Goal: Task Accomplishment & Management: Manage account settings

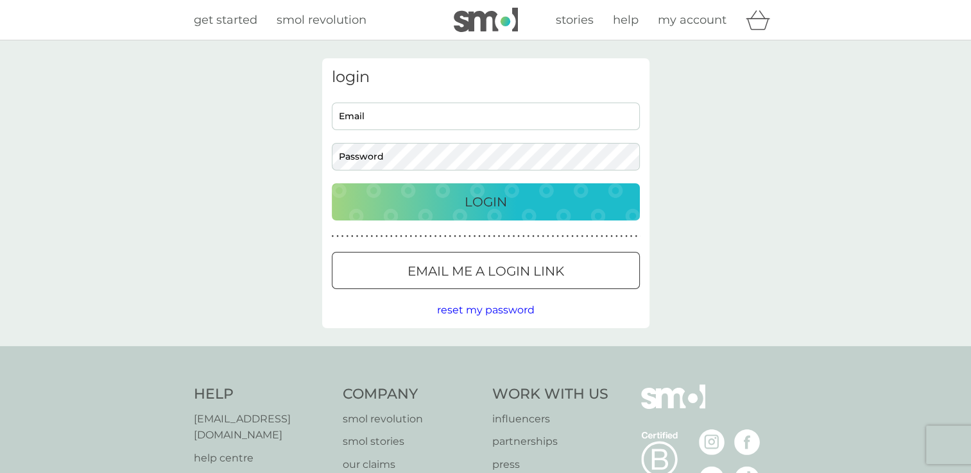
type input "[EMAIL_ADDRESS][DOMAIN_NAME]"
click at [451, 226] on div "login [PERSON_NAME][EMAIL_ADDRESS][DOMAIN_NAME] Email Password Login ● ● ● ● ● …" at bounding box center [485, 193] width 327 height 270
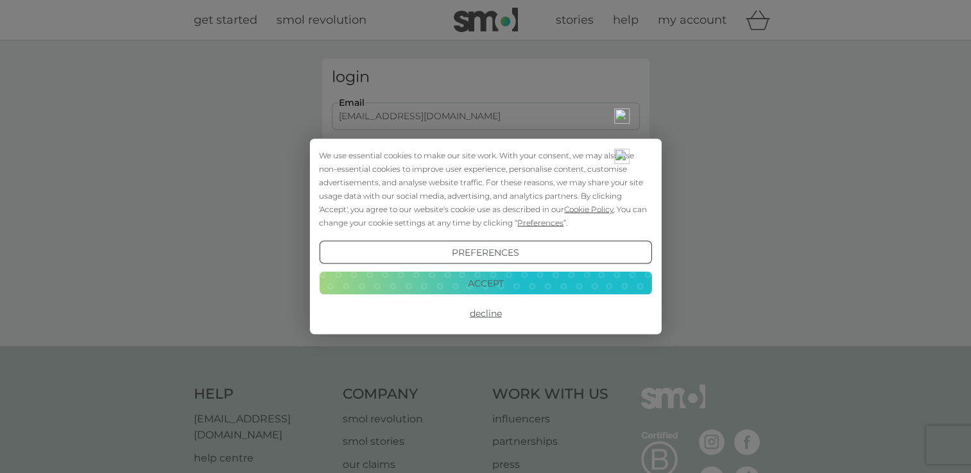
click at [447, 270] on div "Preferences Decline Accept" at bounding box center [485, 283] width 332 height 84
click at [447, 275] on button "Accept" at bounding box center [485, 282] width 332 height 23
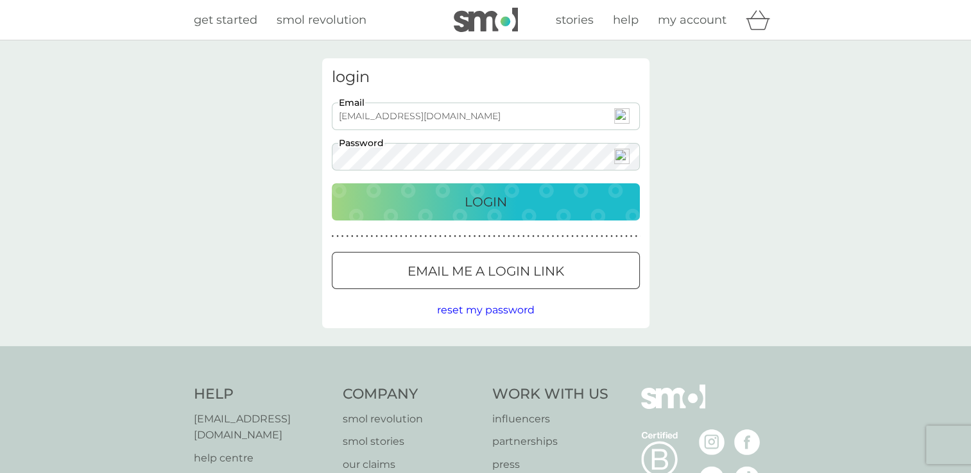
click at [446, 199] on div "Login" at bounding box center [485, 202] width 282 height 21
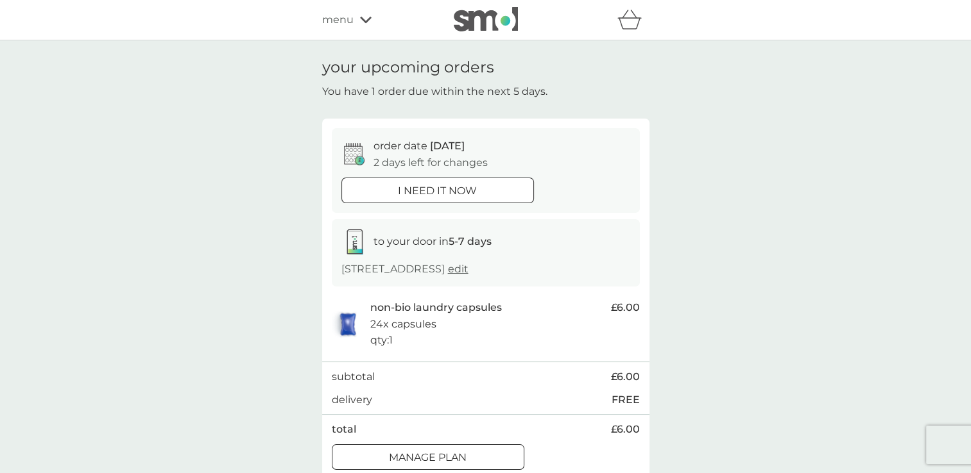
click at [448, 456] on div at bounding box center [428, 457] width 46 height 13
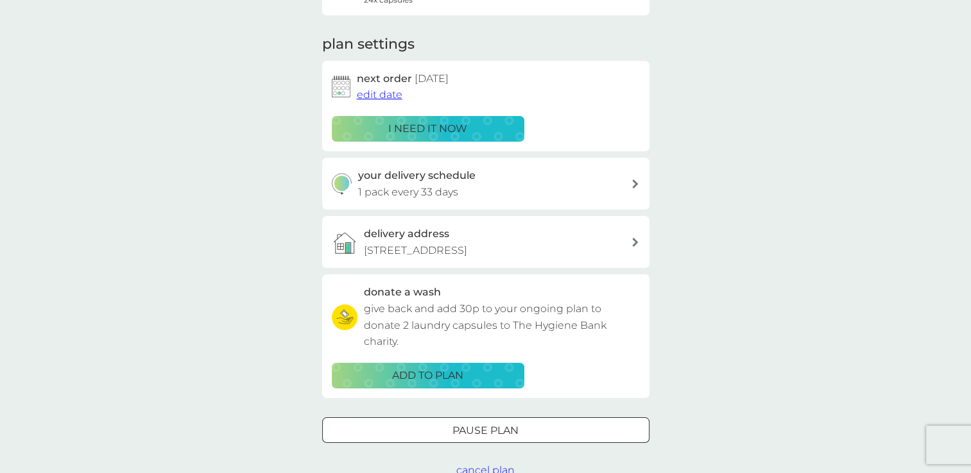
scroll to position [186, 0]
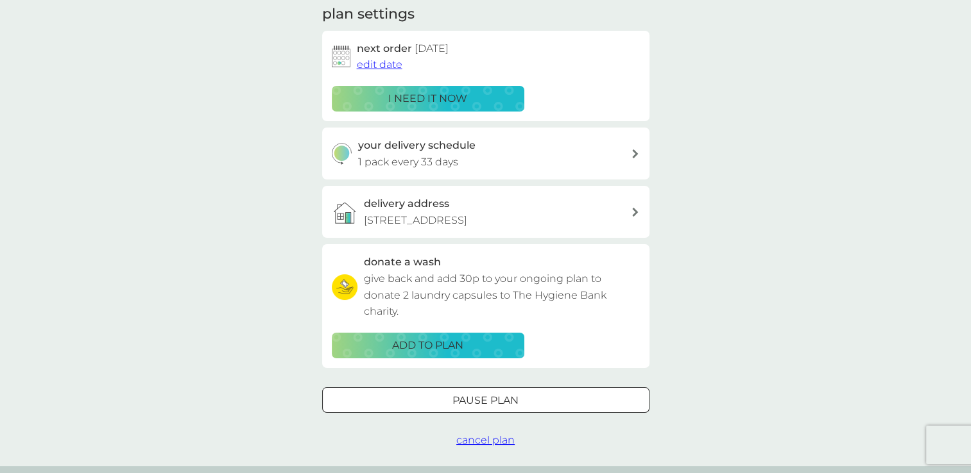
click at [634, 156] on icon at bounding box center [635, 153] width 6 height 9
select select "35"
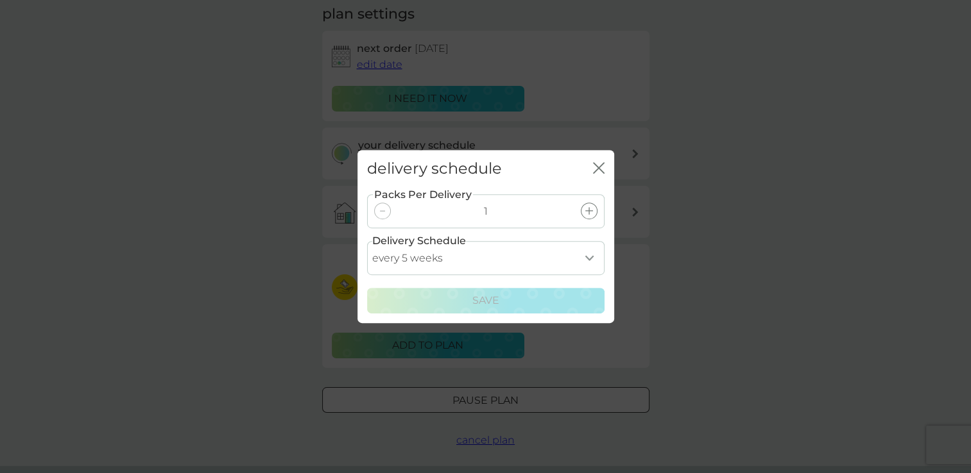
click at [590, 263] on select "every 1 week every 2 weeks every 3 weeks every 4 weeks every 5 weeks every 6 we…" at bounding box center [485, 258] width 237 height 34
click at [665, 232] on div "delivery schedule close Packs Per Delivery 1 Delivery Schedule every 1 week eve…" at bounding box center [485, 236] width 971 height 473
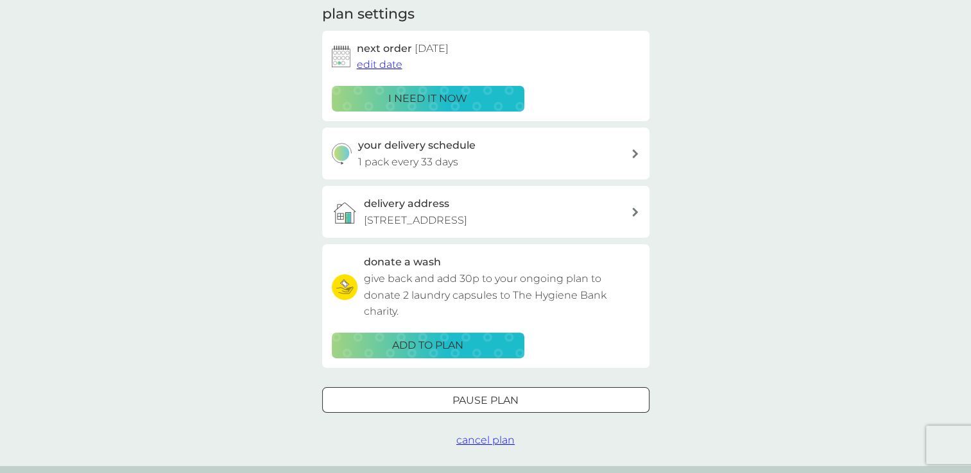
click at [504, 400] on div at bounding box center [486, 400] width 46 height 13
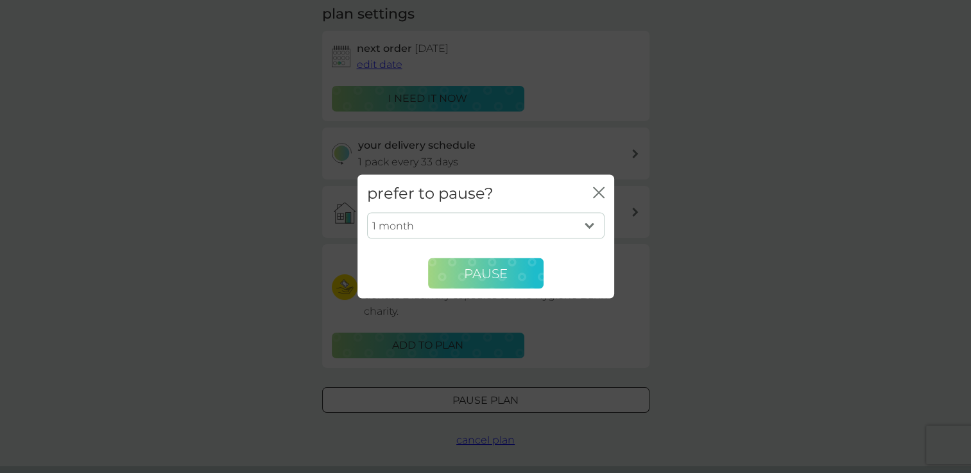
click at [501, 273] on span "Pause" at bounding box center [486, 273] width 44 height 15
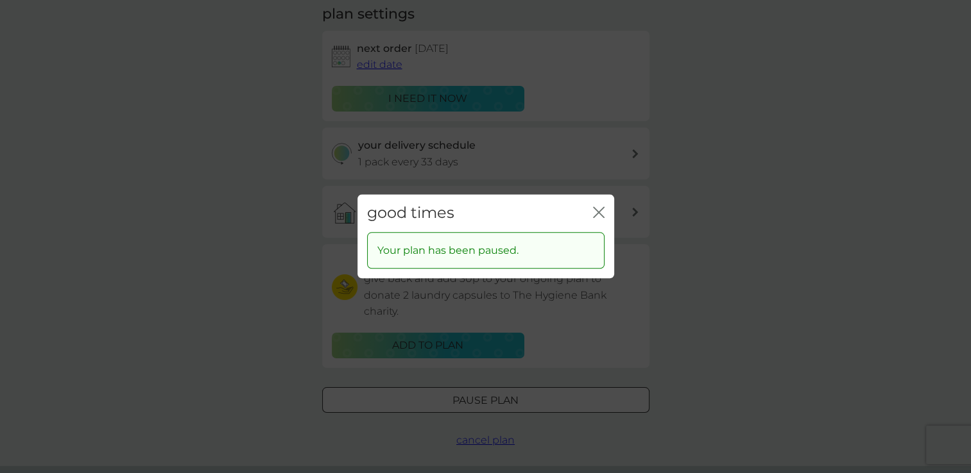
click at [633, 153] on div "good times close Your plan has been paused." at bounding box center [485, 236] width 971 height 473
